Goal: Navigation & Orientation: Find specific page/section

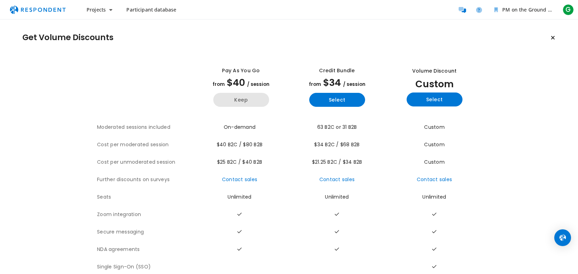
click at [249, 101] on button "Keep" at bounding box center [241, 100] width 56 height 14
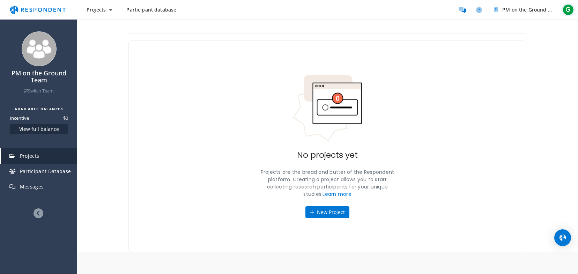
click at [570, 10] on span "G" at bounding box center [568, 9] width 11 height 11
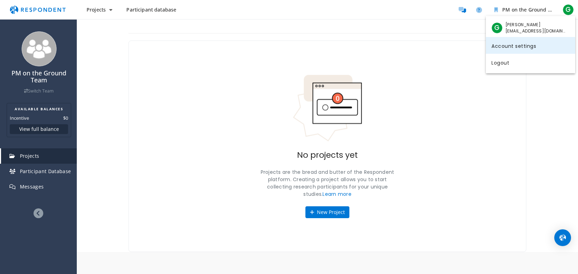
click at [523, 44] on link "Account settings" at bounding box center [530, 45] width 89 height 17
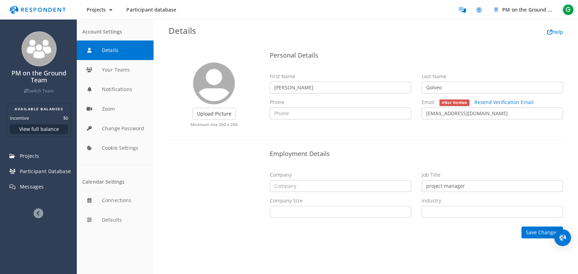
click at [568, 12] on span "G" at bounding box center [568, 9] width 11 height 11
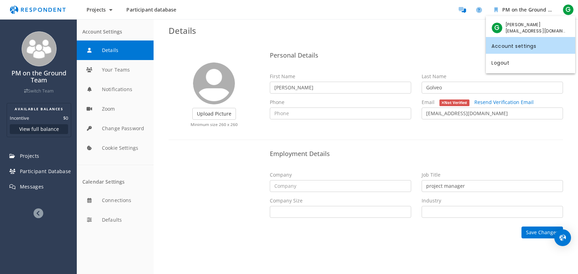
click at [390, 42] on md-backdrop at bounding box center [289, 137] width 578 height 274
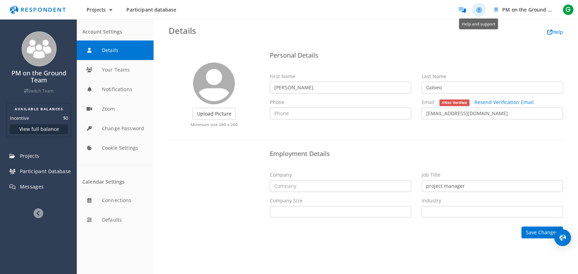
click at [479, 12] on icon "Help and support" at bounding box center [479, 10] width 6 height 6
click at [393, 44] on div "Upload Picture Finished Cropping Minimum size 260 x 260 Personal Details First …" at bounding box center [366, 144] width 409 height 204
click at [65, 9] on img "Main navigation" at bounding box center [38, 9] width 64 height 13
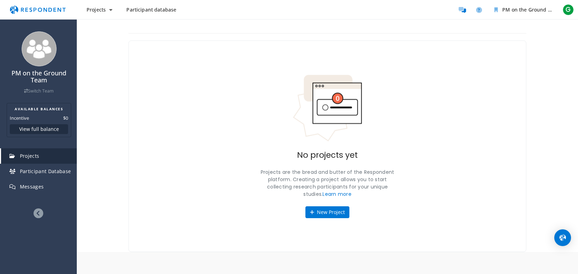
click at [37, 213] on icon at bounding box center [39, 213] width 10 height 10
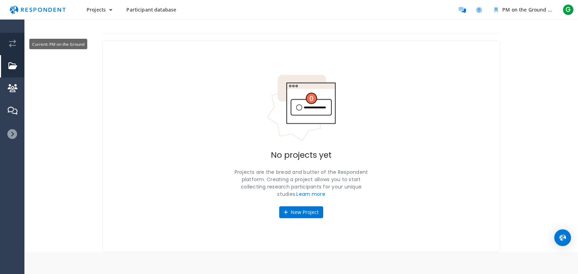
click at [14, 44] on em "Current: PM on the Ground" at bounding box center [12, 44] width 7 height 8
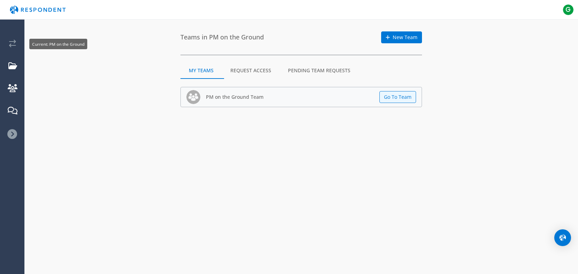
click at [42, 10] on img "Main navigation" at bounding box center [38, 9] width 64 height 13
click at [566, 12] on span "G" at bounding box center [568, 9] width 11 height 11
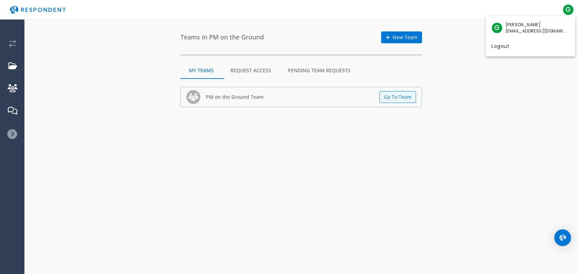
click at [538, 179] on md-backdrop at bounding box center [289, 137] width 578 height 274
click at [561, 235] on img "Open Intercom Messenger" at bounding box center [562, 237] width 9 height 9
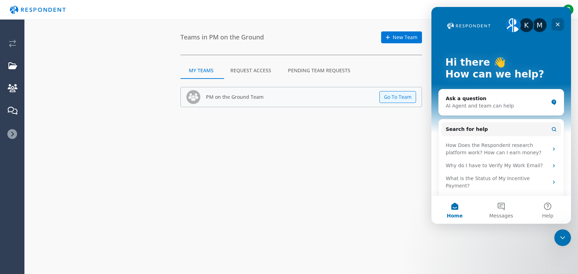
click at [558, 25] on icon "Close" at bounding box center [558, 25] width 6 height 6
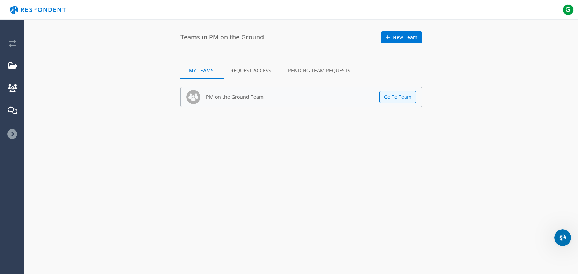
click at [11, 133] on icon at bounding box center [12, 134] width 10 height 10
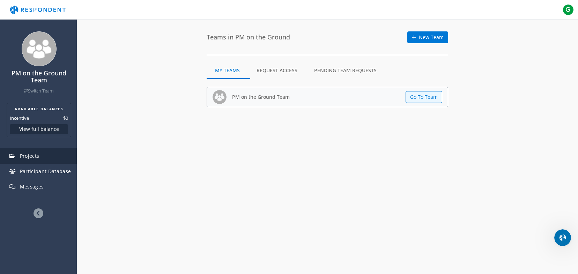
click at [36, 161] on link "Projects" at bounding box center [39, 155] width 76 height 15
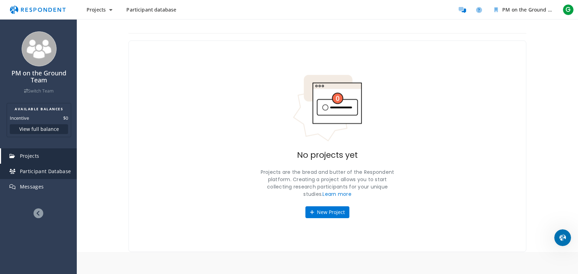
click at [33, 170] on span "Participant Database" at bounding box center [45, 171] width 51 height 7
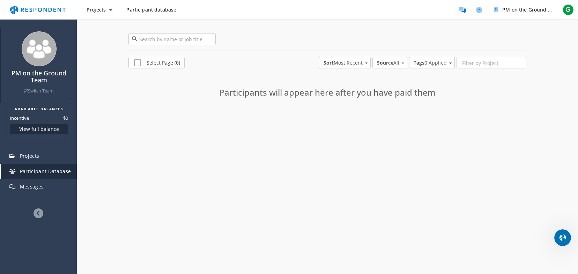
click at [45, 90] on link "Switch Team" at bounding box center [39, 91] width 30 height 6
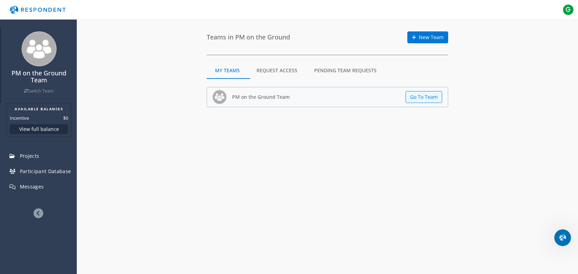
click at [42, 54] on img at bounding box center [39, 48] width 35 height 35
click at [41, 77] on h4 "PM on the Ground Team" at bounding box center [39, 77] width 69 height 14
click at [569, 10] on span "G" at bounding box center [568, 9] width 11 height 11
click at [110, 67] on md-backdrop at bounding box center [289, 137] width 578 height 274
